Goal: Information Seeking & Learning: Learn about a topic

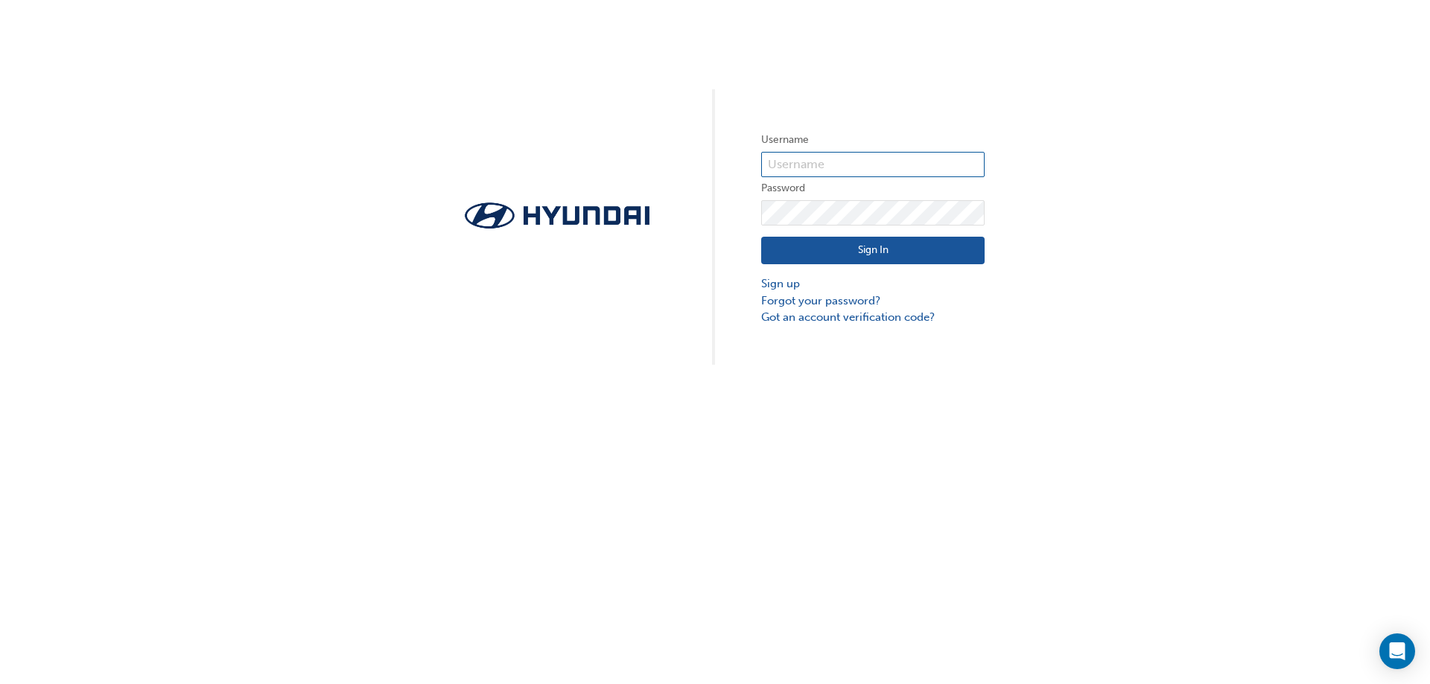
type input "36660"
click at [860, 247] on button "Sign In" at bounding box center [872, 251] width 223 height 28
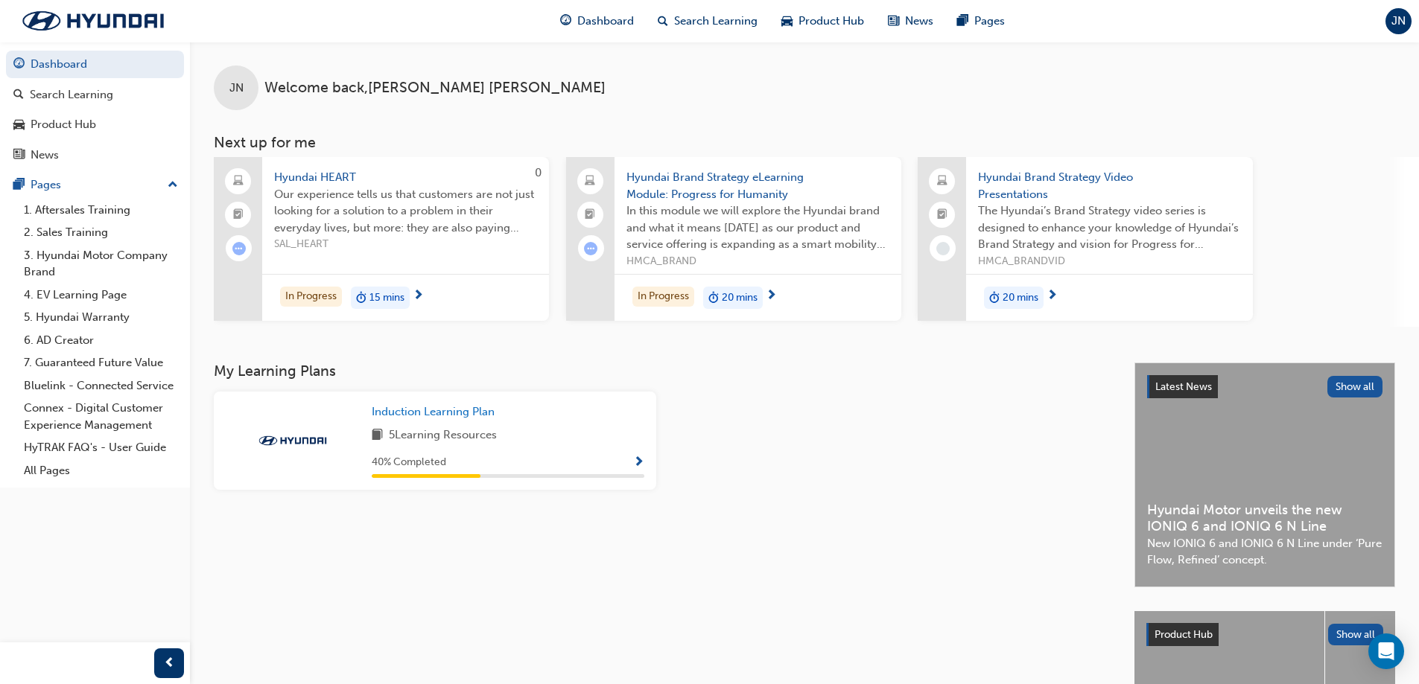
click at [722, 297] on span "20 mins" at bounding box center [740, 298] width 36 height 17
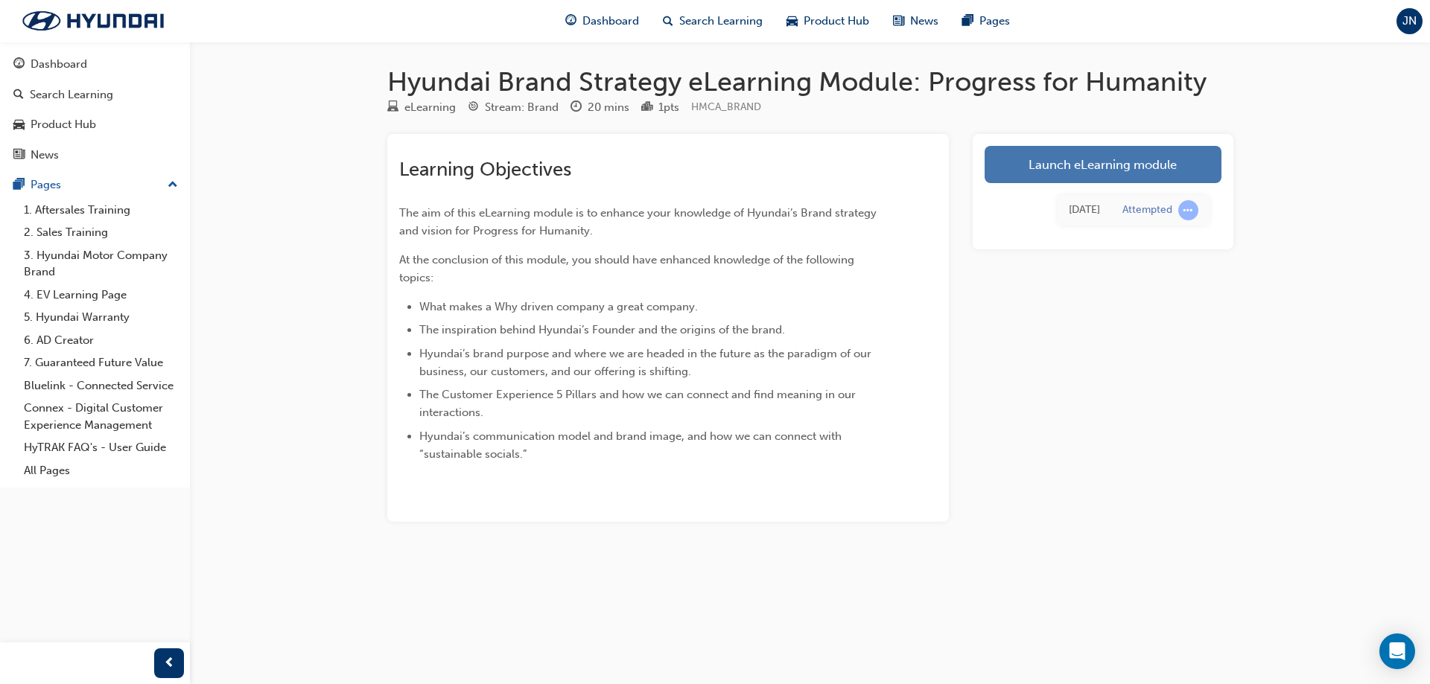
click at [1121, 170] on link "Launch eLearning module" at bounding box center [1103, 164] width 237 height 37
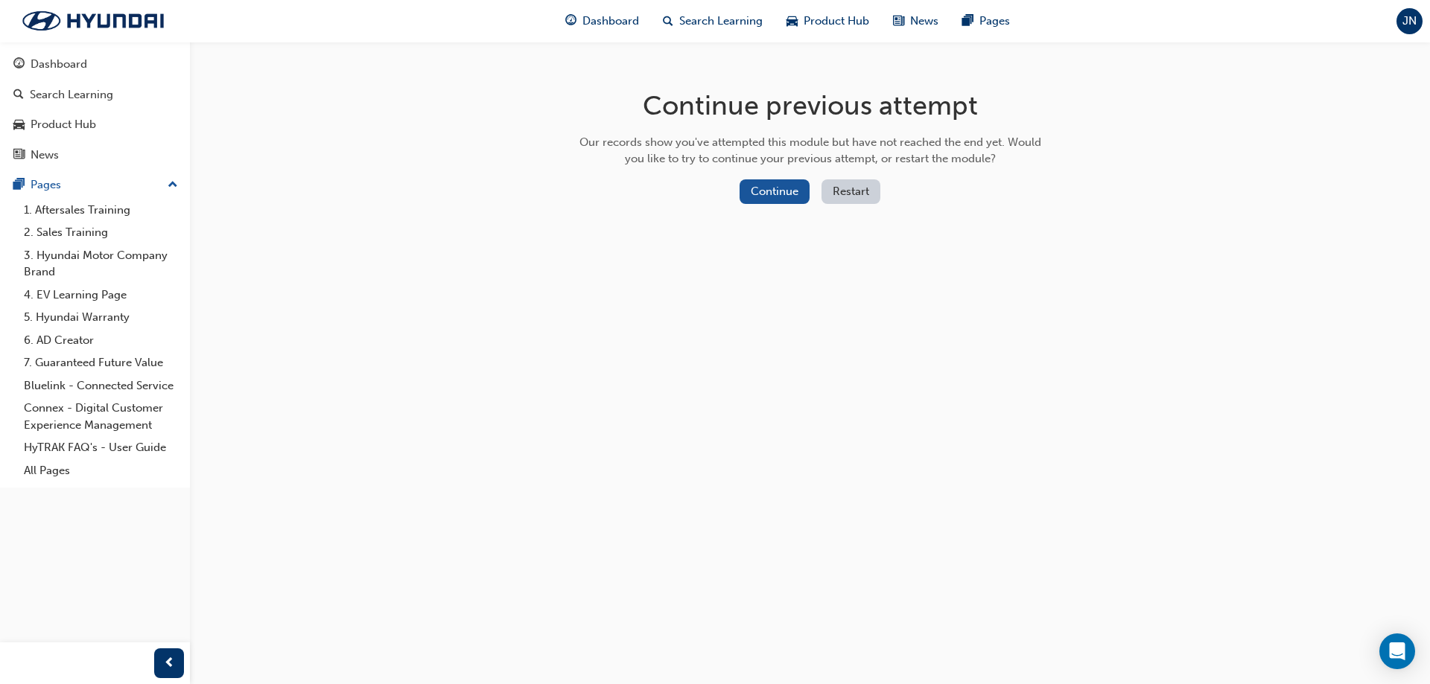
click at [838, 190] on button "Restart" at bounding box center [850, 191] width 59 height 25
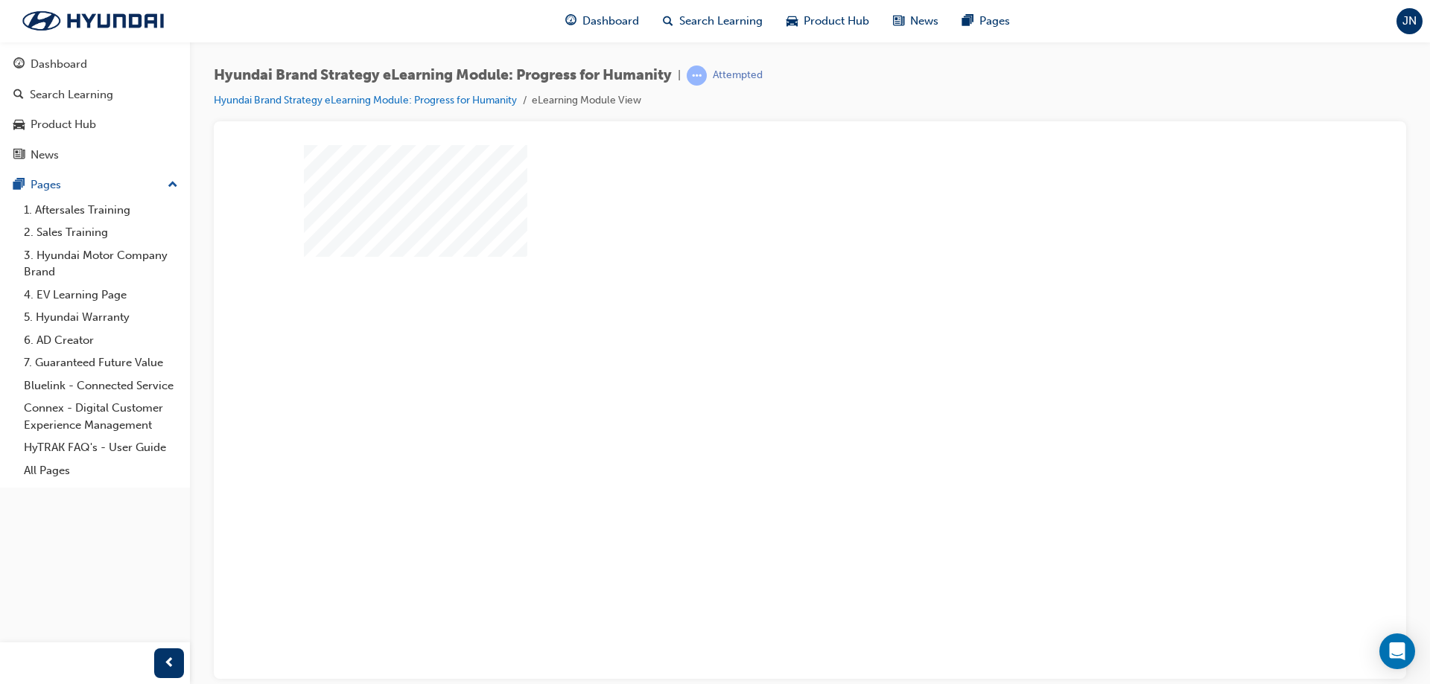
click at [767, 369] on div "play" at bounding box center [767, 369] width 0 height 0
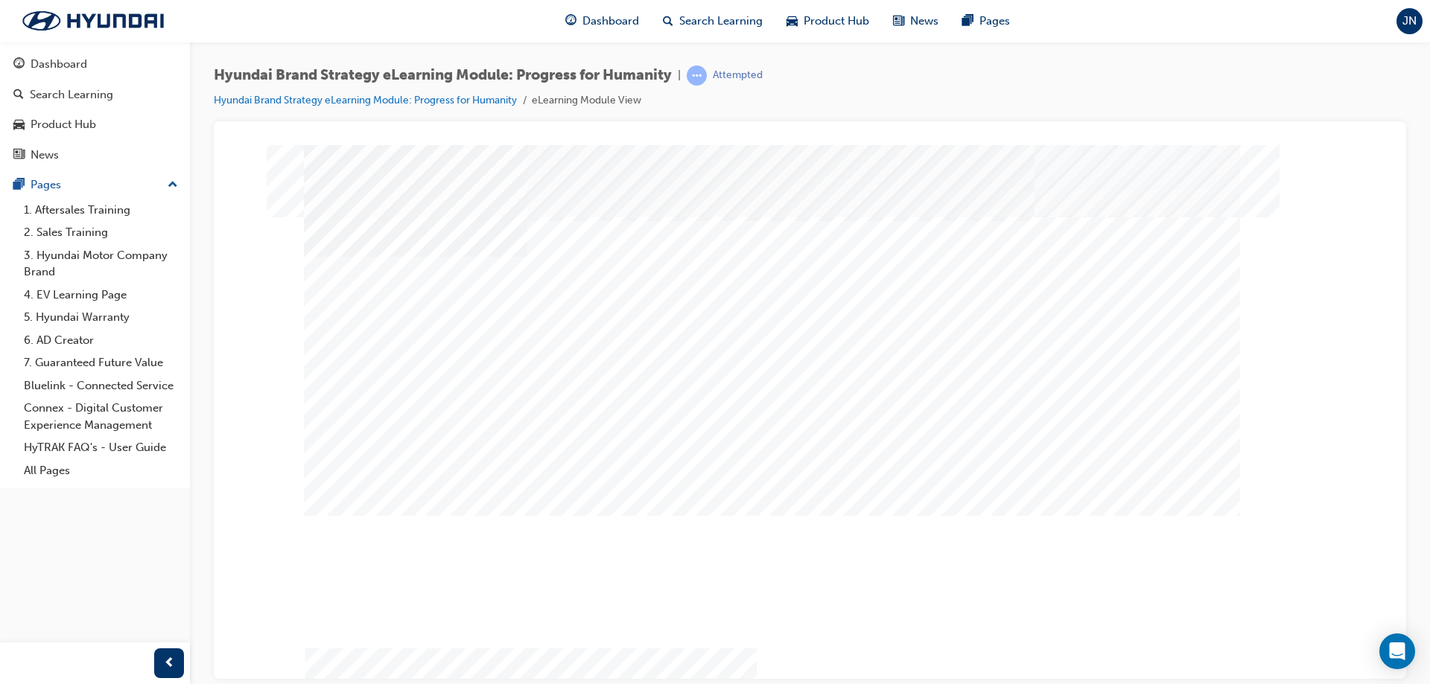
drag, startPoint x: 1238, startPoint y: 620, endPoint x: 1238, endPoint y: 613, distance: 7.5
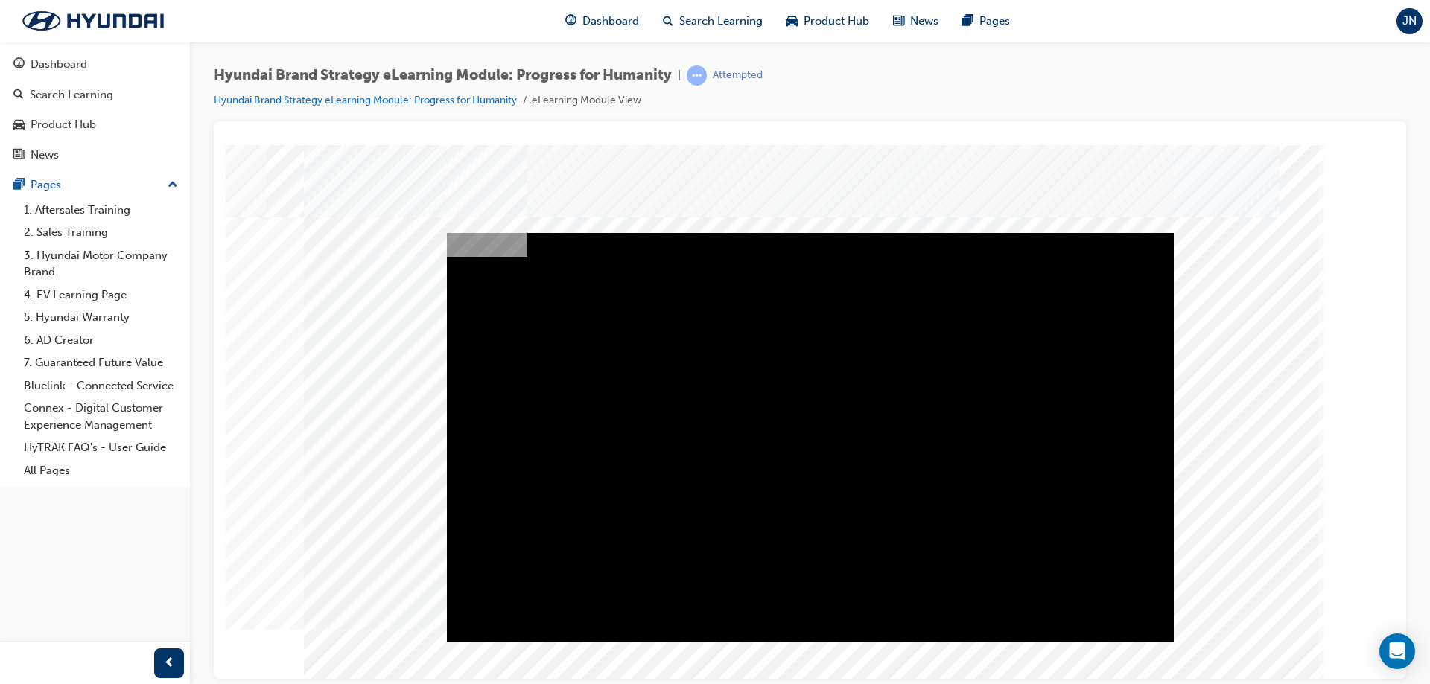
click at [808, 232] on div "Play" at bounding box center [810, 232] width 727 height 0
